Goal: Task Accomplishment & Management: Use online tool/utility

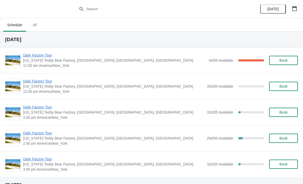
click at [37, 53] on span "Daily Factory Tour" at bounding box center [114, 55] width 183 height 5
click at [52, 168] on span "3:00 pm America/New_York" at bounding box center [113, 169] width 181 height 5
click at [40, 158] on span "Daily Factory Tour" at bounding box center [113, 159] width 181 height 5
click at [43, 53] on span "Daily Factory Tour" at bounding box center [114, 55] width 183 height 5
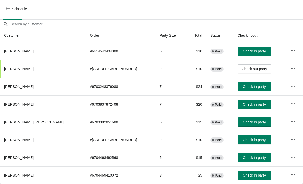
scroll to position [43, 0]
click at [247, 175] on span "Check in party" at bounding box center [254, 175] width 23 height 4
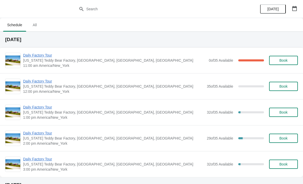
click at [41, 58] on span "Daily Factory Tour" at bounding box center [114, 55] width 183 height 5
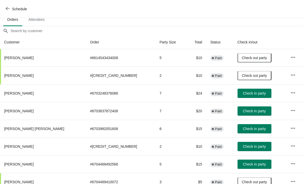
scroll to position [37, 0]
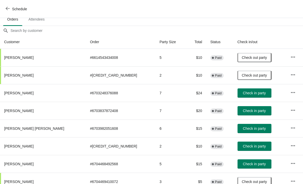
click at [249, 91] on span "Check in party" at bounding box center [254, 93] width 23 height 4
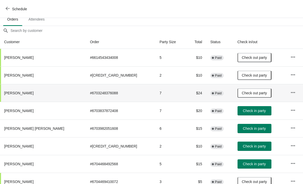
click at [249, 111] on span "Check in party" at bounding box center [254, 111] width 23 height 4
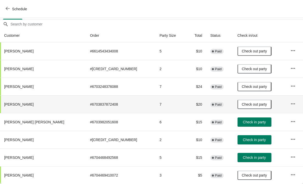
scroll to position [43, 0]
click at [249, 119] on button "Check in party" at bounding box center [255, 122] width 34 height 9
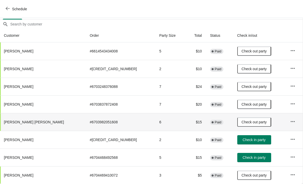
scroll to position [43, 0]
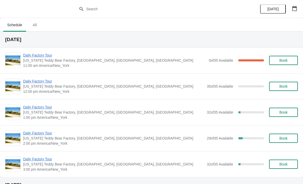
click at [48, 56] on span "Daily Factory Tour" at bounding box center [114, 55] width 183 height 5
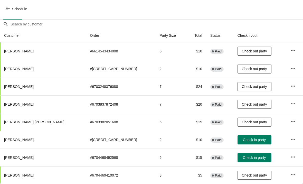
scroll to position [43, 0]
click at [249, 139] on span "Check in party" at bounding box center [254, 140] width 23 height 4
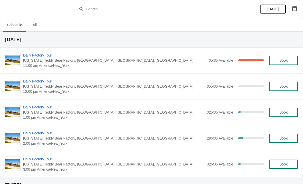
click at [47, 51] on div "Daily Factory Tour [US_STATE] Teddy Bear Factory, [GEOGRAPHIC_DATA], [GEOGRAPHI…" at bounding box center [151, 61] width 303 height 26
click at [45, 55] on span "Daily Factory Tour" at bounding box center [114, 55] width 183 height 5
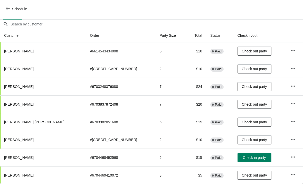
scroll to position [43, 0]
click at [253, 158] on span "Check in party" at bounding box center [254, 158] width 23 height 4
